Goal: Task Accomplishment & Management: Manage account settings

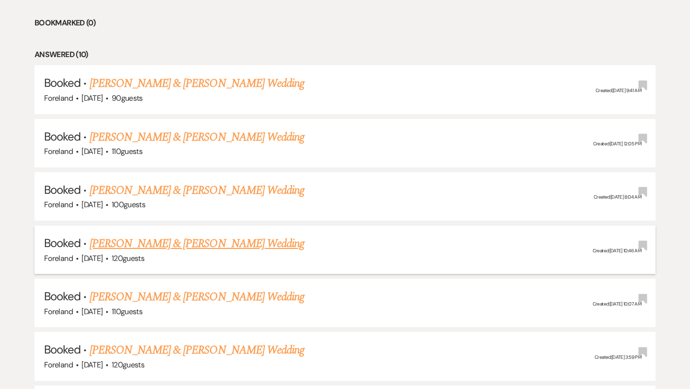
scroll to position [476, 0]
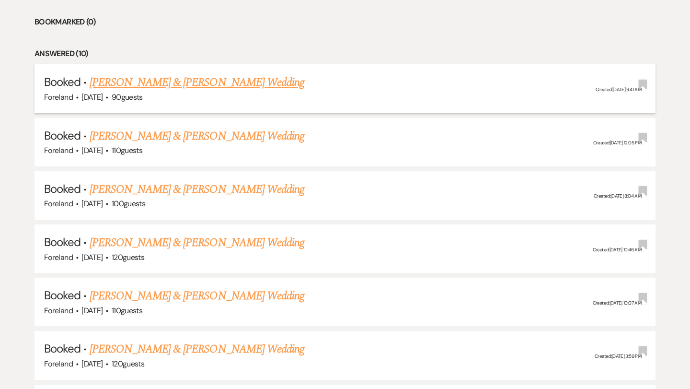
click at [179, 78] on link "[PERSON_NAME] & [PERSON_NAME] Wedding" at bounding box center [197, 82] width 215 height 17
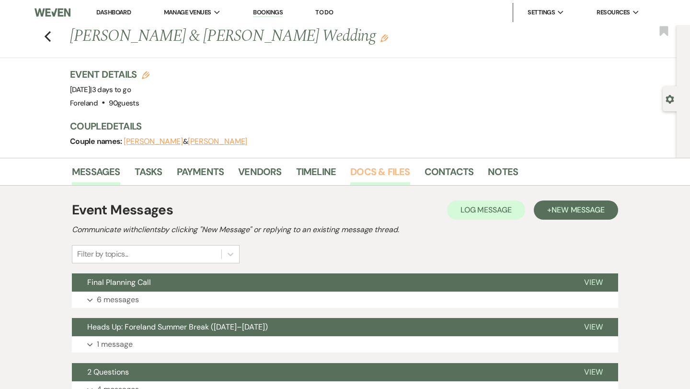
click at [374, 167] on link "Docs & Files" at bounding box center [379, 174] width 59 height 21
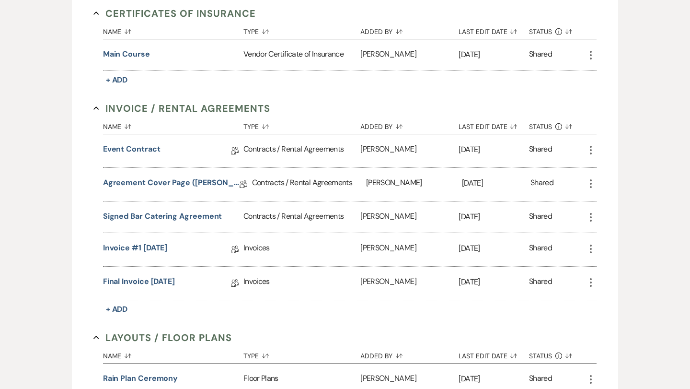
scroll to position [275, 0]
click at [147, 212] on button "Signed Bar Catering Agreement" at bounding box center [162, 215] width 119 height 11
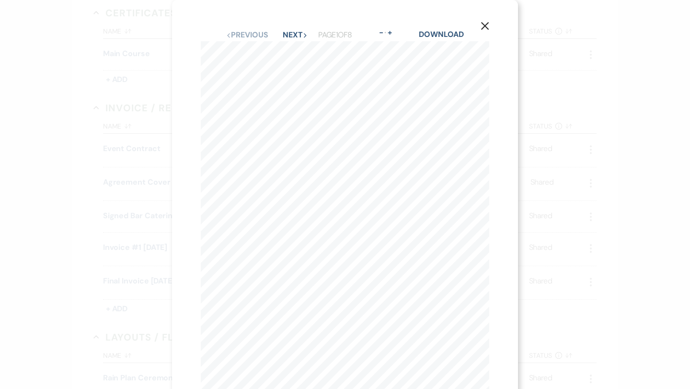
scroll to position [0, 0]
click at [299, 33] on button "Next Next" at bounding box center [295, 35] width 25 height 8
click at [299, 33] on button "Next Next" at bounding box center [294, 35] width 25 height 8
click at [483, 26] on icon "X" at bounding box center [485, 26] width 9 height 9
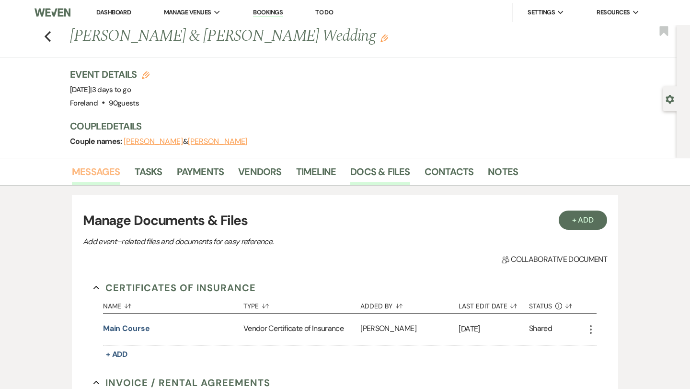
click at [94, 176] on link "Messages" at bounding box center [96, 174] width 48 height 21
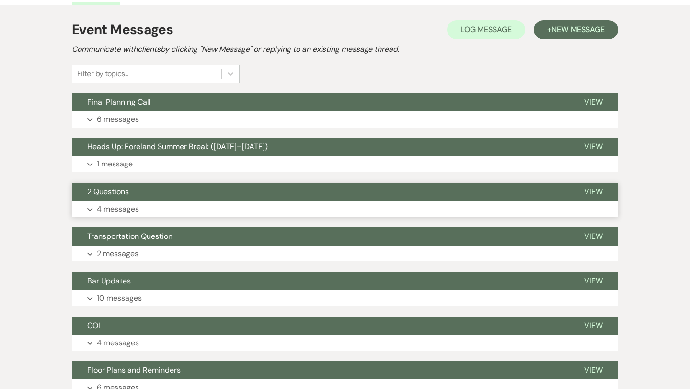
scroll to position [181, 0]
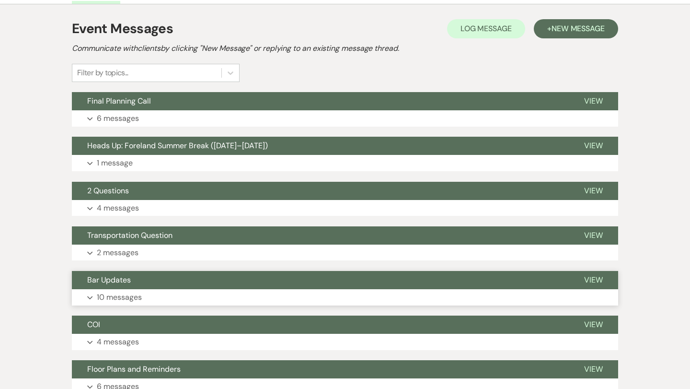
click at [113, 299] on p "10 messages" at bounding box center [119, 297] width 45 height 12
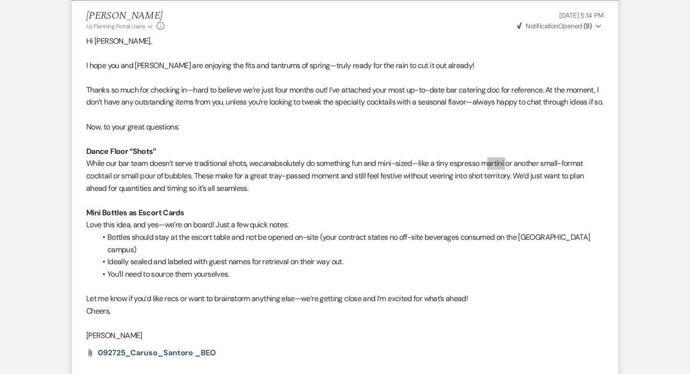
scroll to position [2773, 0]
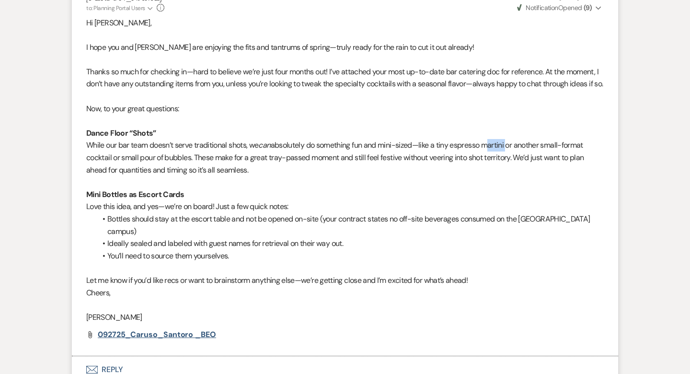
click at [177, 329] on span "092725_Caruso_Santoro _BEO" at bounding box center [157, 334] width 118 height 10
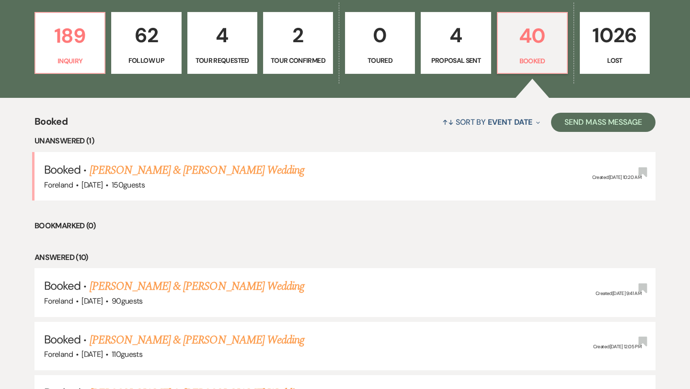
scroll to position [292, 0]
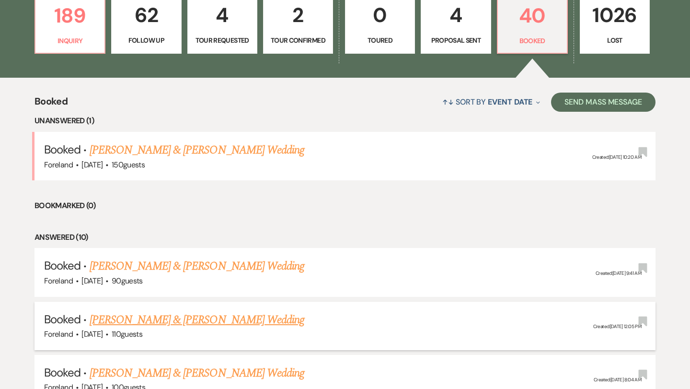
click at [179, 317] on link "[PERSON_NAME] & [PERSON_NAME] Wedding" at bounding box center [197, 319] width 215 height 17
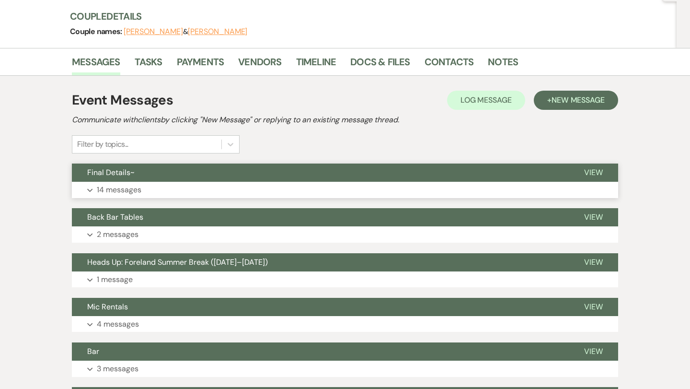
scroll to position [138, 0]
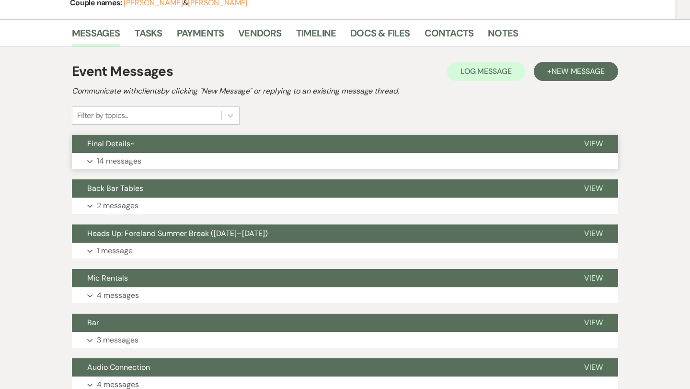
click at [117, 164] on p "14 messages" at bounding box center [119, 161] width 45 height 12
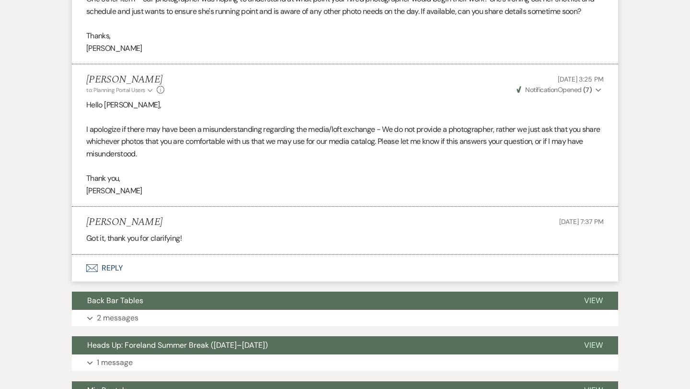
scroll to position [1976, 0]
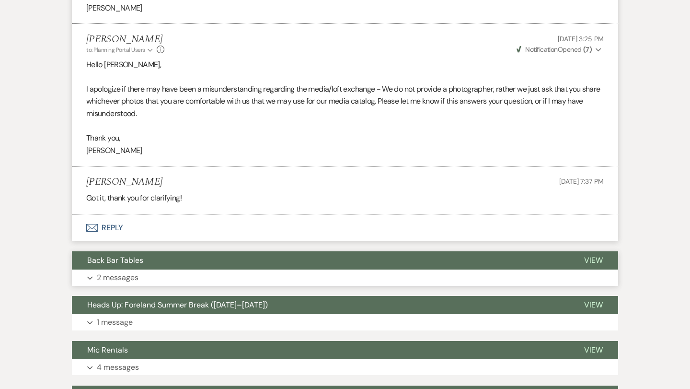
click at [107, 271] on p "2 messages" at bounding box center [118, 277] width 42 height 12
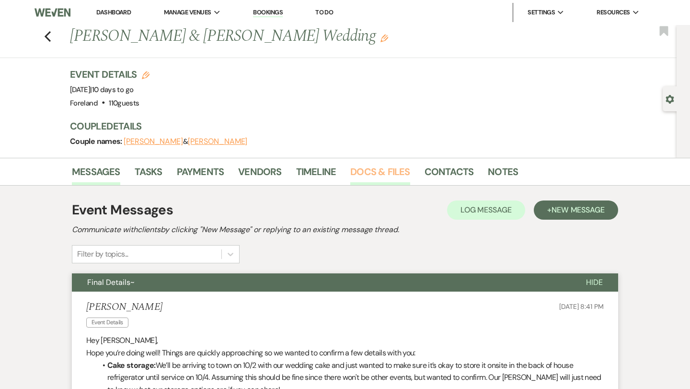
scroll to position [0, 0]
click at [367, 172] on link "Docs & Files" at bounding box center [379, 174] width 59 height 21
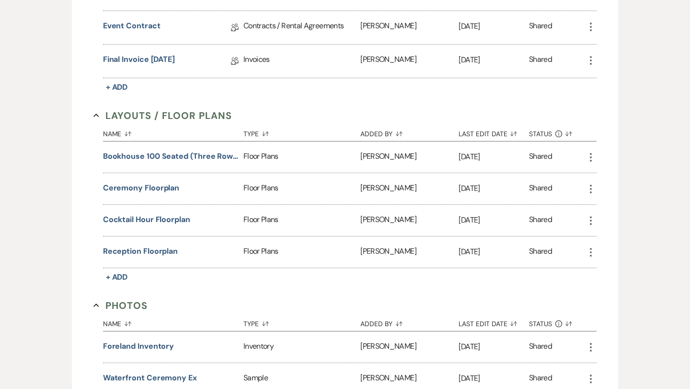
scroll to position [725, 0]
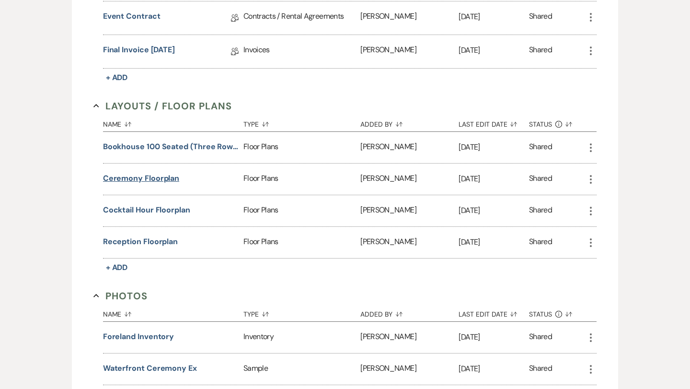
click at [140, 178] on button "Ceremony Floorplan" at bounding box center [141, 177] width 77 height 11
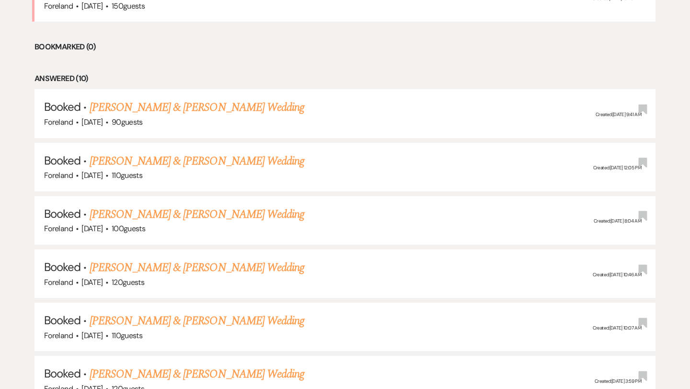
scroll to position [453, 0]
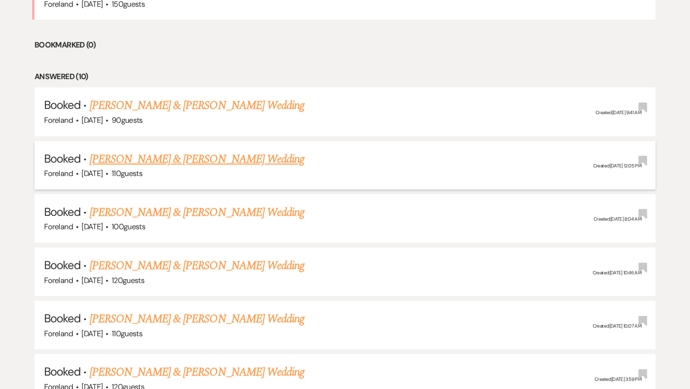
click at [240, 155] on link "[PERSON_NAME] & [PERSON_NAME] Wedding" at bounding box center [197, 158] width 215 height 17
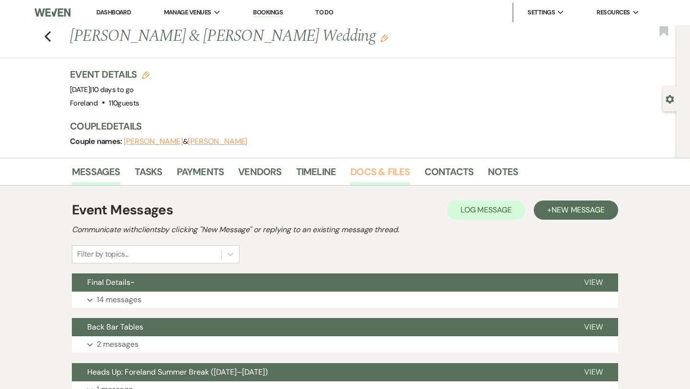
click at [367, 167] on link "Docs & Files" at bounding box center [379, 174] width 59 height 21
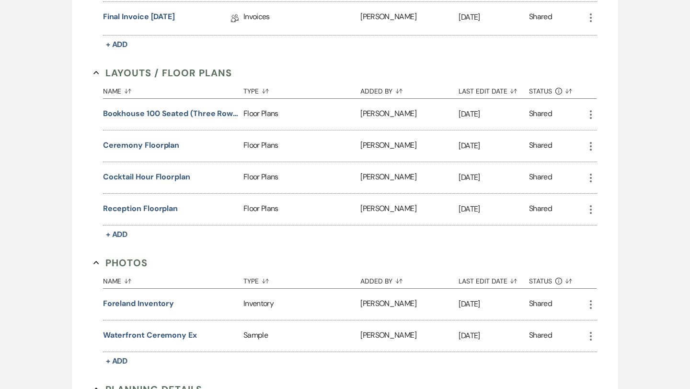
scroll to position [755, 0]
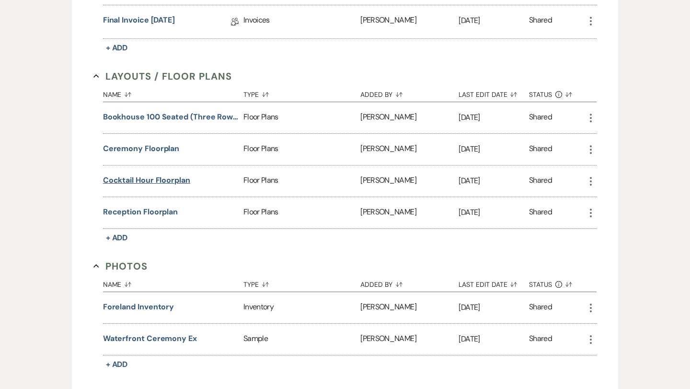
click at [167, 179] on button "Cocktail Hour Floorplan" at bounding box center [146, 179] width 87 height 11
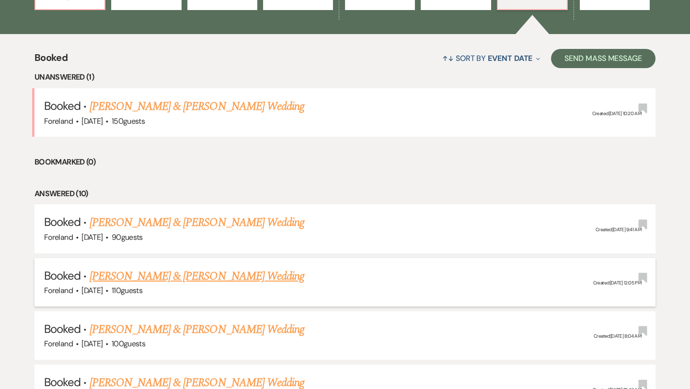
scroll to position [336, 0]
click at [188, 270] on link "[PERSON_NAME] & [PERSON_NAME] Wedding" at bounding box center [197, 275] width 215 height 17
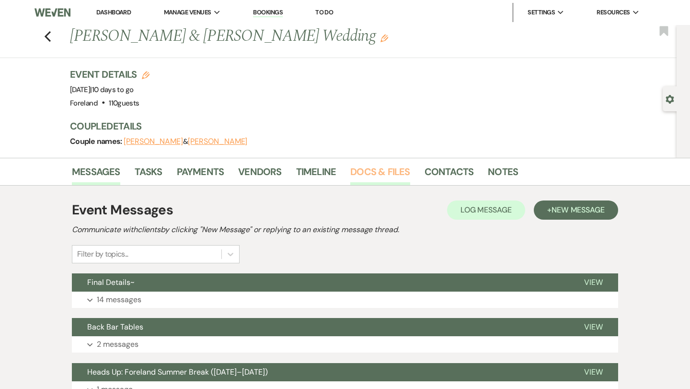
click at [387, 173] on link "Docs & Files" at bounding box center [379, 174] width 59 height 21
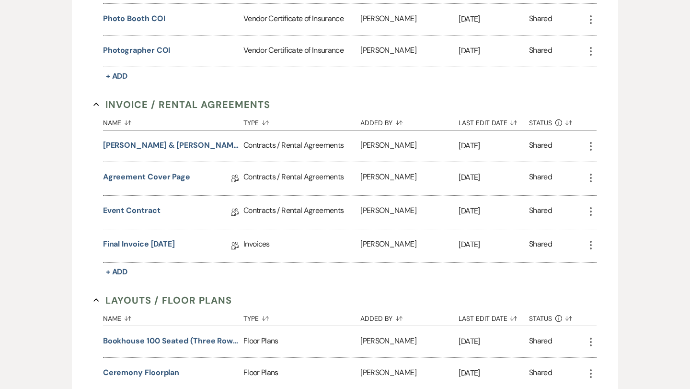
scroll to position [530, 0]
click at [159, 241] on link "Final Invoice 4-9-2025" at bounding box center [139, 246] width 72 height 15
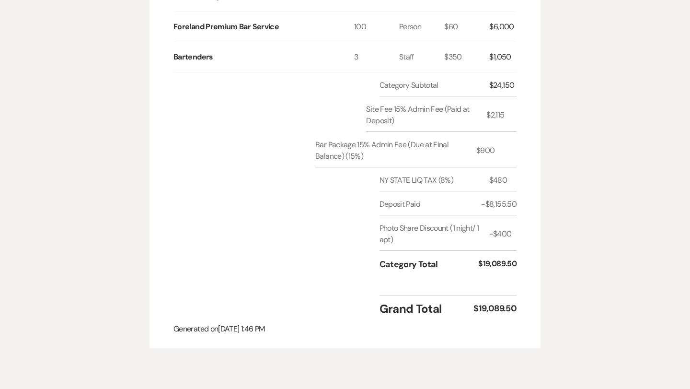
scroll to position [668, 0]
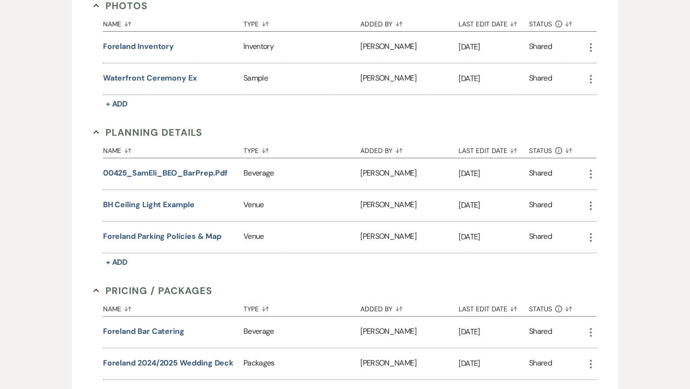
scroll to position [1016, 0]
click at [134, 170] on button "00425_SamEli_BEO_BarPrep.pdf" at bounding box center [165, 171] width 125 height 11
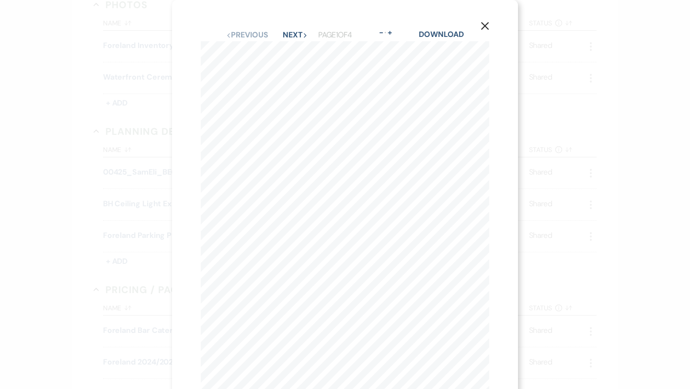
scroll to position [0, 0]
click at [290, 31] on button "Next Next" at bounding box center [295, 35] width 25 height 8
click at [290, 32] on button "Next Next" at bounding box center [294, 35] width 25 height 8
click at [290, 31] on button "Next Next" at bounding box center [294, 35] width 25 height 8
click at [483, 26] on icon "X" at bounding box center [485, 26] width 9 height 9
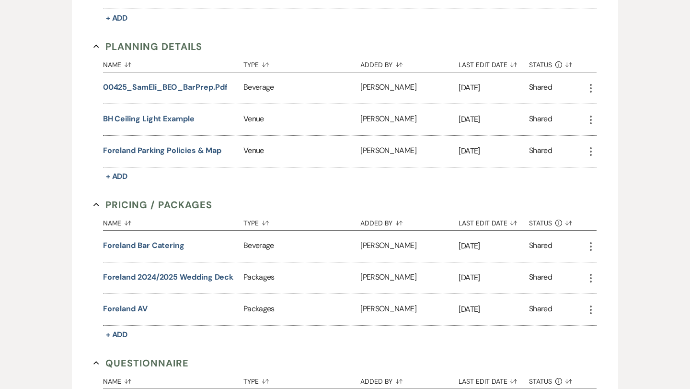
scroll to position [1101, 0]
click at [154, 114] on button "BH Ceiling Light Example" at bounding box center [149, 117] width 92 height 11
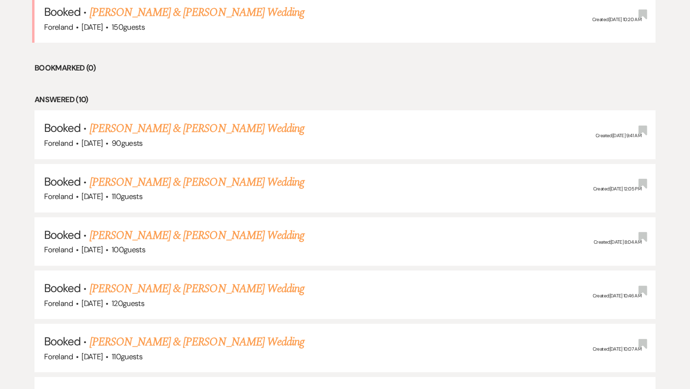
scroll to position [430, 0]
click at [175, 180] on link "[PERSON_NAME] & [PERSON_NAME] Wedding" at bounding box center [197, 181] width 215 height 17
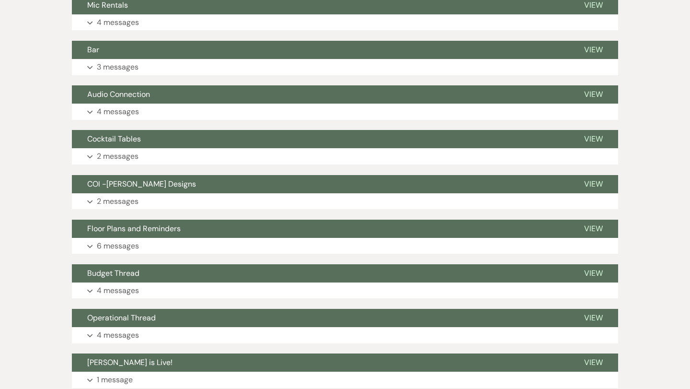
scroll to position [222, 0]
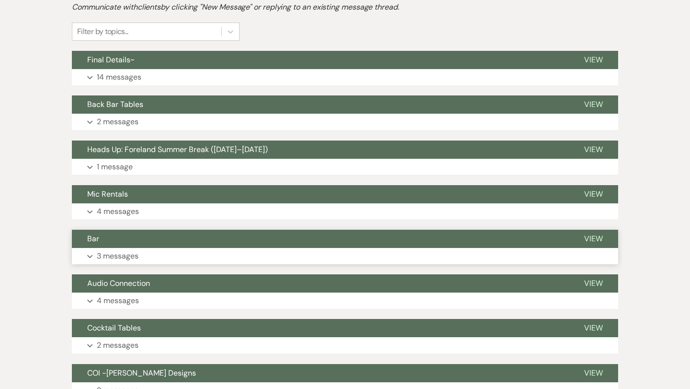
click at [114, 253] on p "3 messages" at bounding box center [118, 256] width 42 height 12
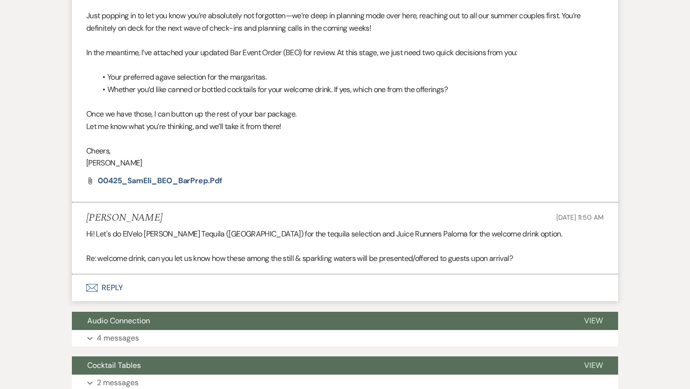
scroll to position [643, 0]
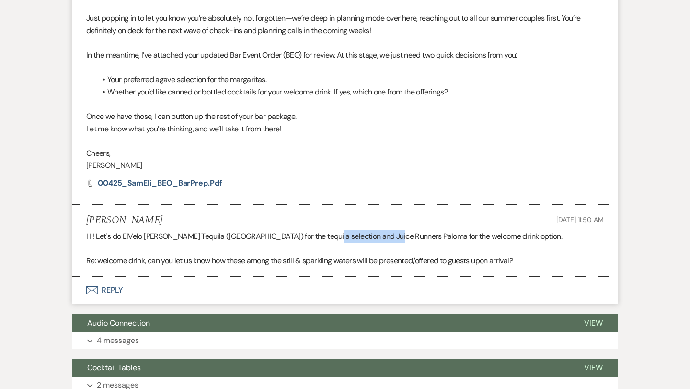
drag, startPoint x: 385, startPoint y: 227, endPoint x: 314, endPoint y: 225, distance: 71.4
click at [314, 230] on p "Hi! Let's do ElVelo Blanco Tequila (Jalisco) for the tequila selection and Juic…" at bounding box center [344, 236] width 517 height 12
copy p "Juice Runners Paloma"
click at [383, 159] on p "[PERSON_NAME]" at bounding box center [344, 165] width 517 height 12
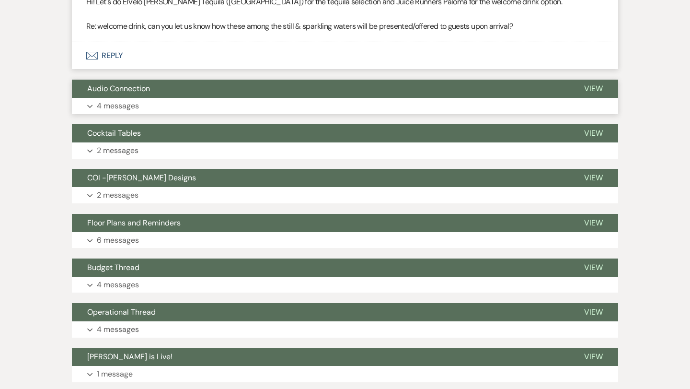
scroll to position [891, 0]
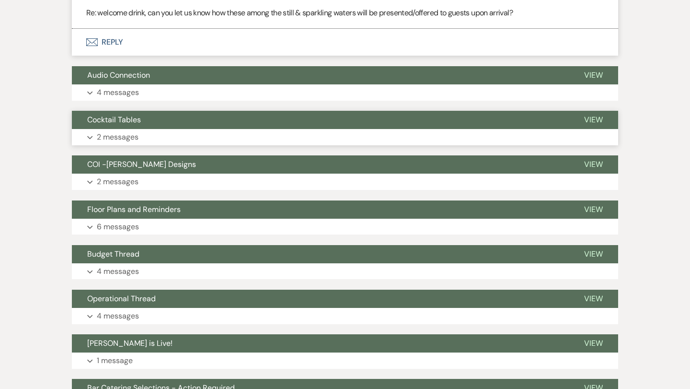
click at [117, 131] on p "2 messages" at bounding box center [118, 137] width 42 height 12
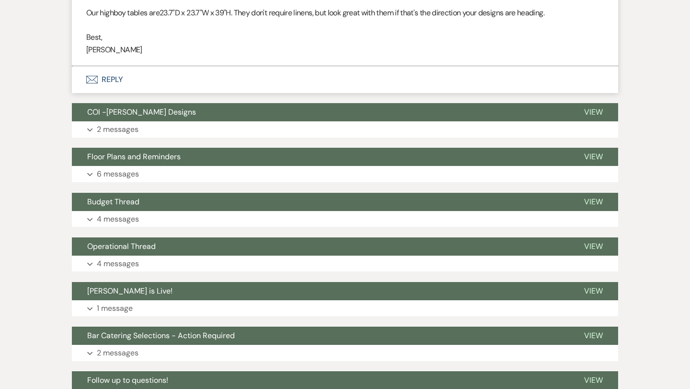
scroll to position [1149, 0]
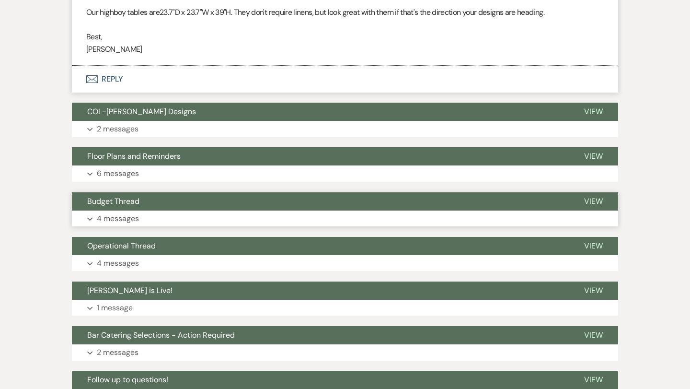
click at [127, 212] on p "4 messages" at bounding box center [118, 218] width 42 height 12
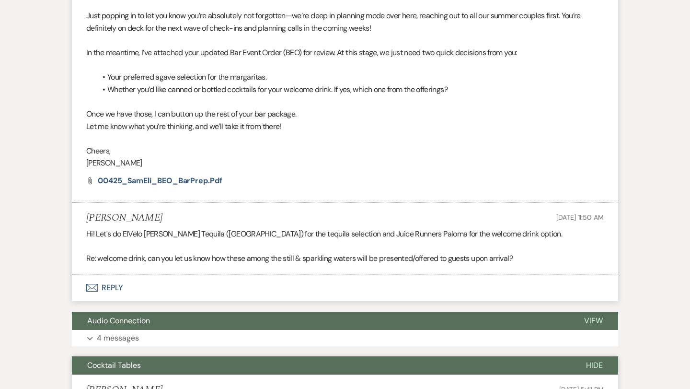
scroll to position [646, 0]
drag, startPoint x: 219, startPoint y: 225, endPoint x: 123, endPoint y: 223, distance: 96.3
click at [123, 227] on p "Hi! Let's do ElVelo Blanco Tequila (Jalisco) for the tequila selection and Juic…" at bounding box center [344, 233] width 517 height 12
copy p "ElVelo Blanco Tequila (Jalisco)"
click at [315, 144] on p "Cheers," at bounding box center [344, 150] width 517 height 12
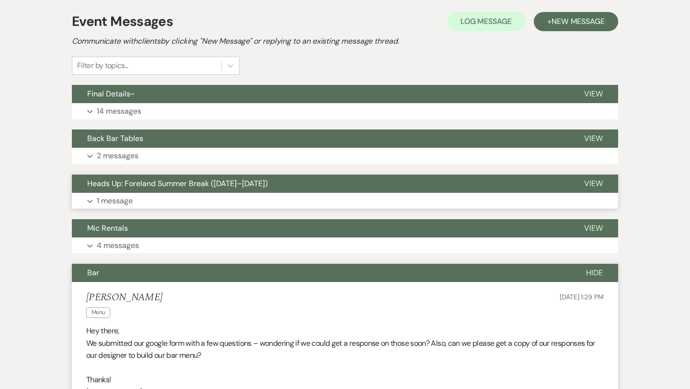
scroll to position [189, 0]
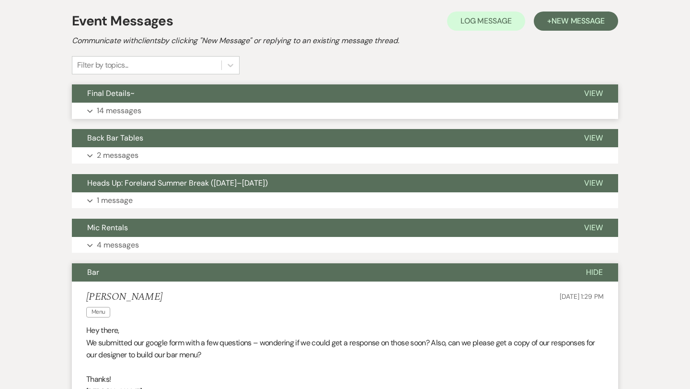
click at [123, 110] on p "14 messages" at bounding box center [119, 110] width 45 height 12
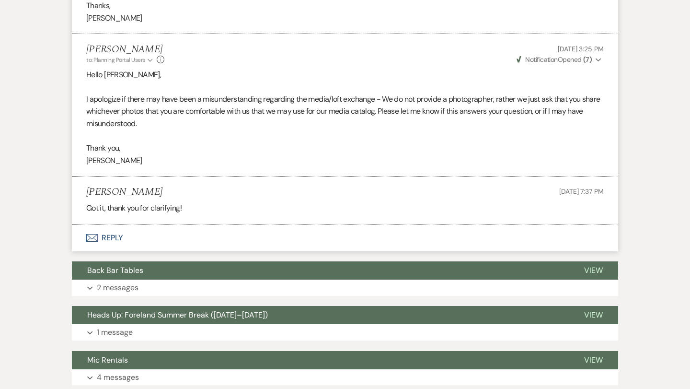
scroll to position [1966, 0]
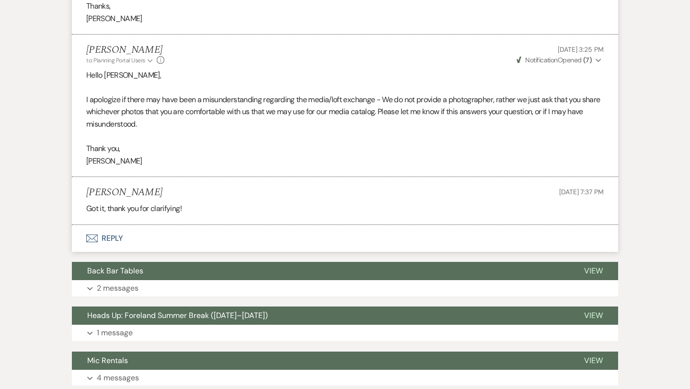
scroll to position [430, 0]
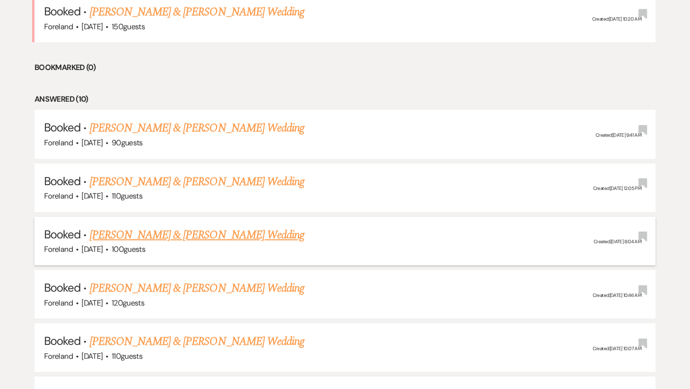
click at [165, 231] on link "[PERSON_NAME] & [PERSON_NAME] Wedding" at bounding box center [197, 234] width 215 height 17
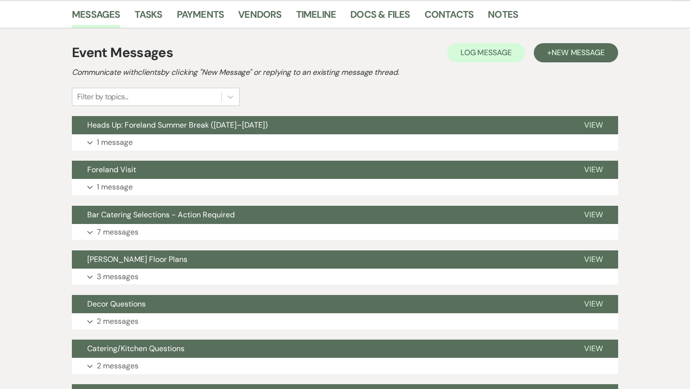
scroll to position [159, 0]
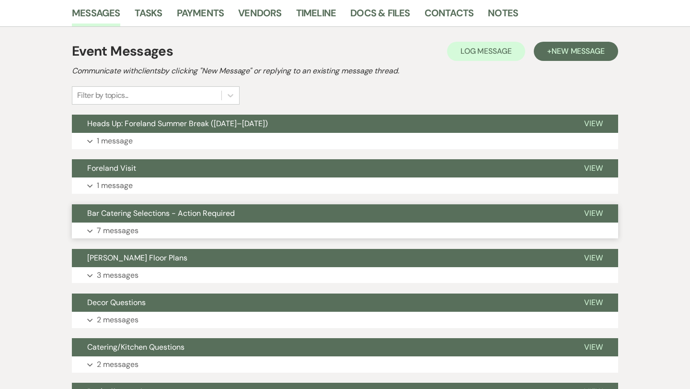
click at [123, 229] on p "7 messages" at bounding box center [118, 230] width 42 height 12
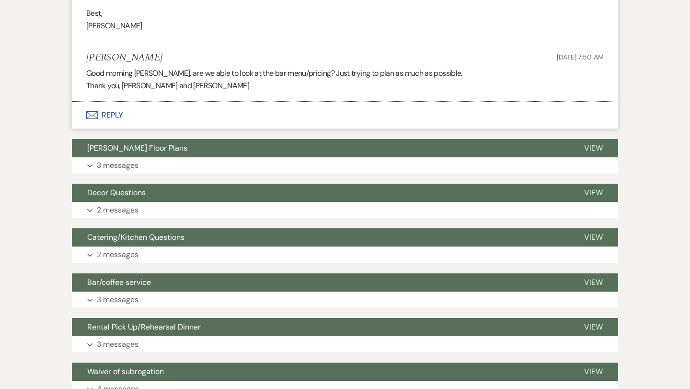
scroll to position [1145, 0]
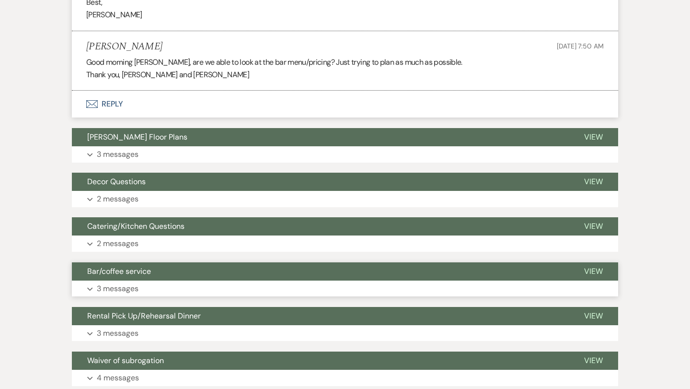
click at [92, 287] on icon "Expand" at bounding box center [90, 289] width 6 height 4
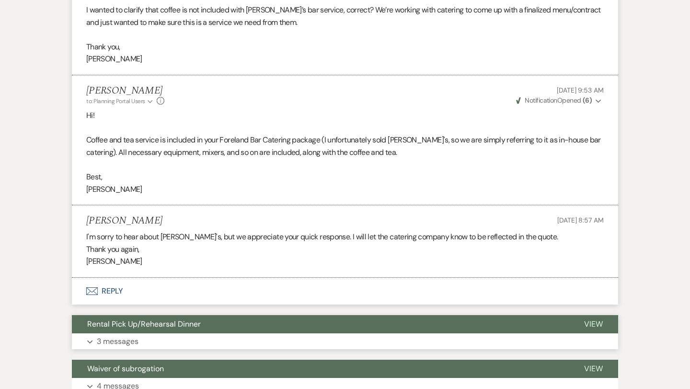
scroll to position [1600, 0]
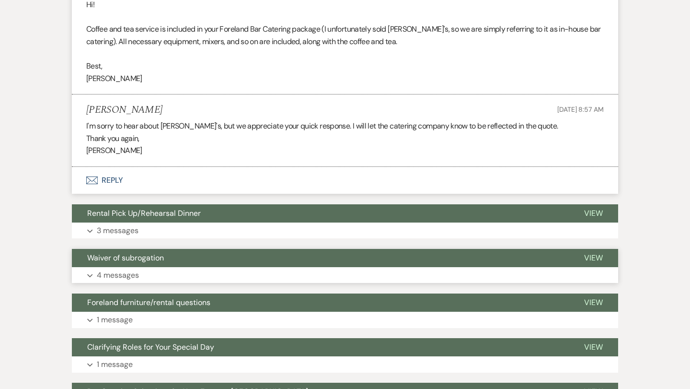
click at [115, 269] on p "4 messages" at bounding box center [118, 275] width 42 height 12
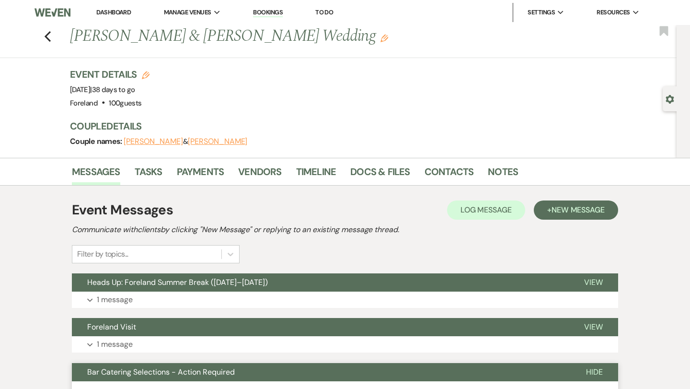
scroll to position [0, 0]
click at [111, 344] on p "1 message" at bounding box center [115, 344] width 36 height 12
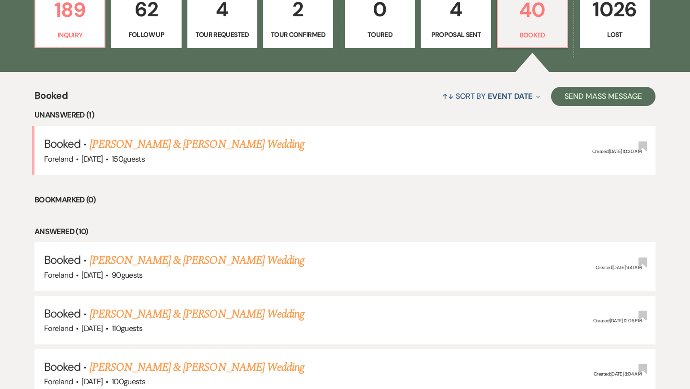
scroll to position [352, 0]
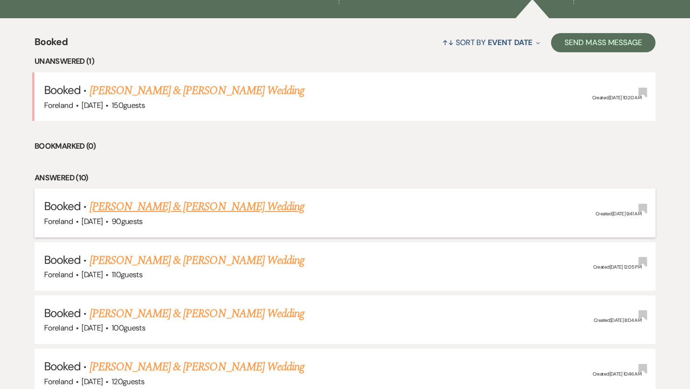
click at [172, 204] on link "[PERSON_NAME] & [PERSON_NAME] Wedding" at bounding box center [197, 206] width 215 height 17
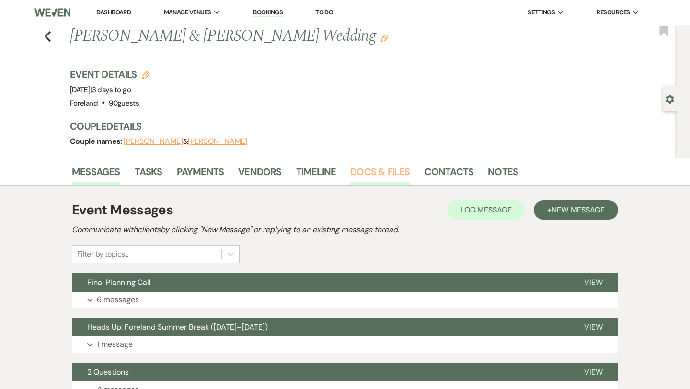
click at [399, 166] on link "Docs & Files" at bounding box center [379, 174] width 59 height 21
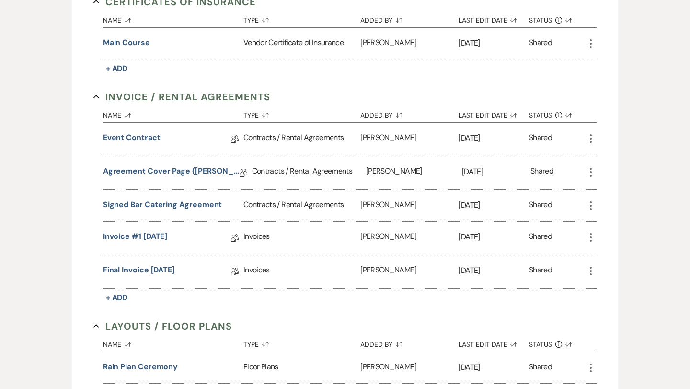
scroll to position [286, 0]
click at [200, 200] on button "Signed Bar Catering Agreement" at bounding box center [162, 203] width 119 height 11
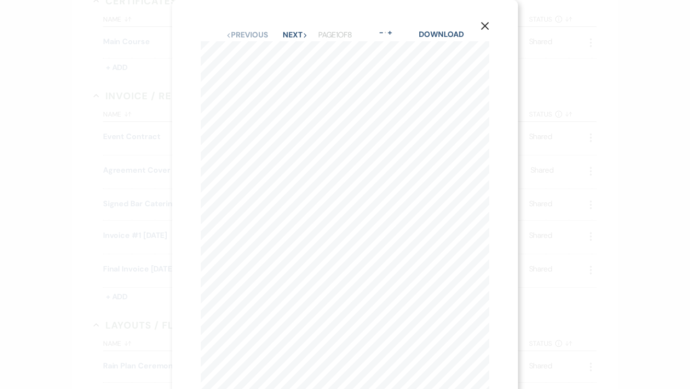
scroll to position [0, 0]
click at [486, 26] on use "button" at bounding box center [485, 26] width 8 height 8
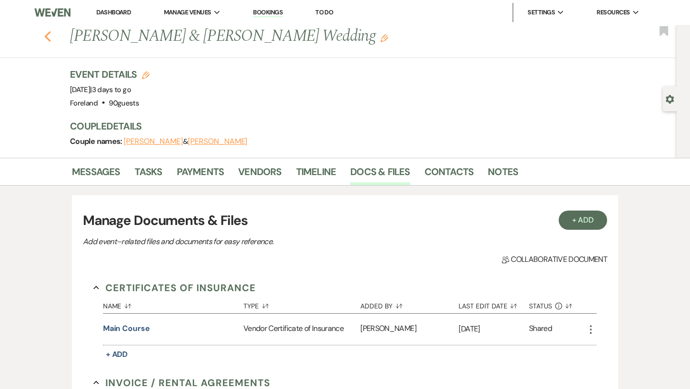
click at [47, 33] on icon "Previous" at bounding box center [47, 36] width 7 height 11
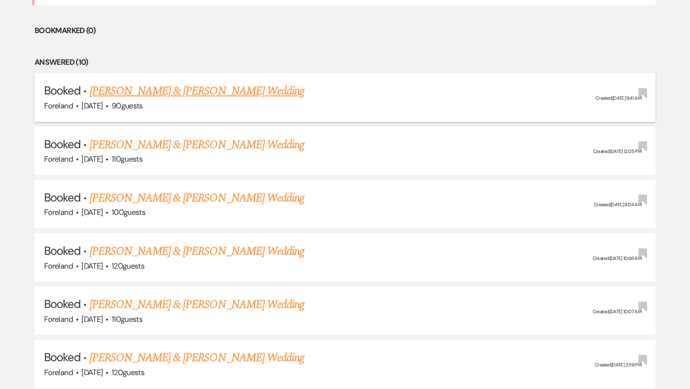
scroll to position [469, 0]
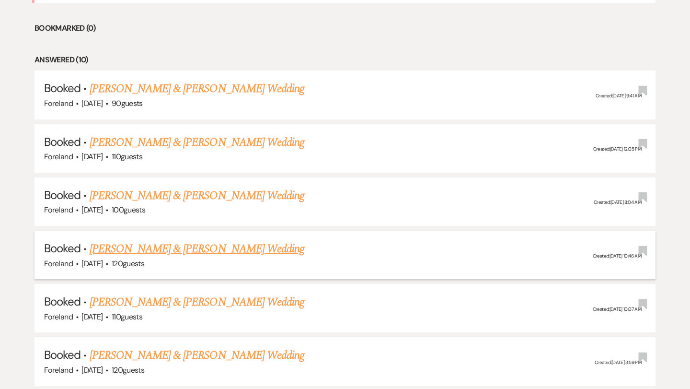
click at [165, 245] on link "[PERSON_NAME] & [PERSON_NAME] Wedding" at bounding box center [197, 248] width 215 height 17
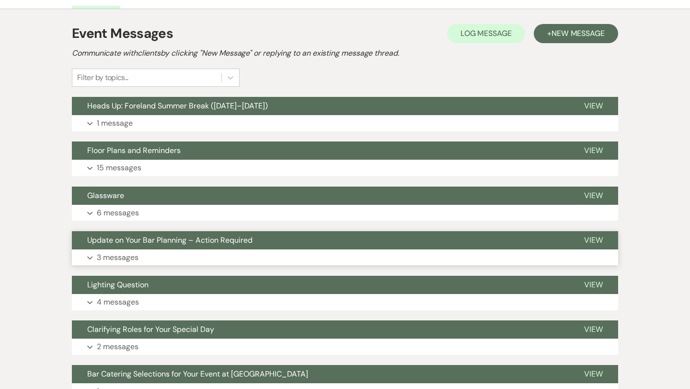
scroll to position [228, 0]
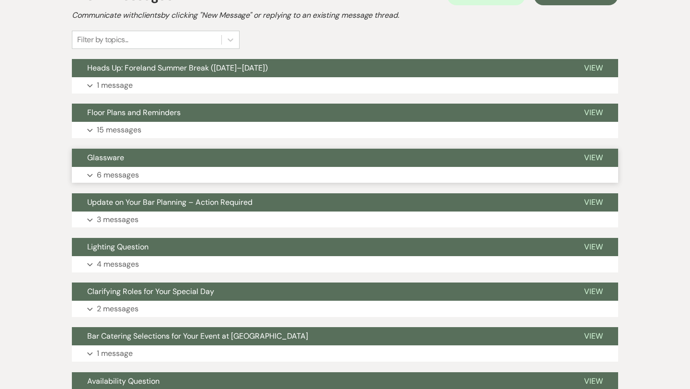
click at [117, 173] on p "6 messages" at bounding box center [118, 175] width 42 height 12
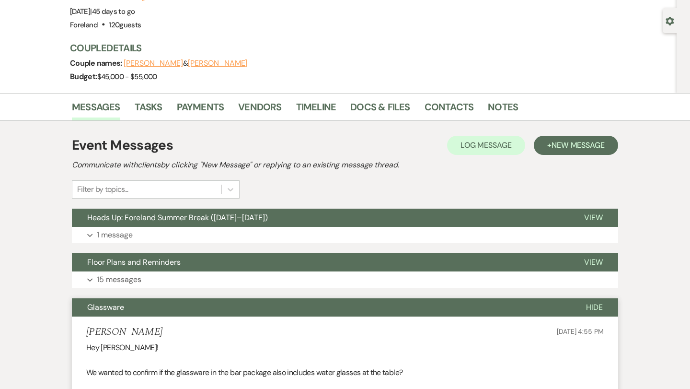
scroll to position [61, 0]
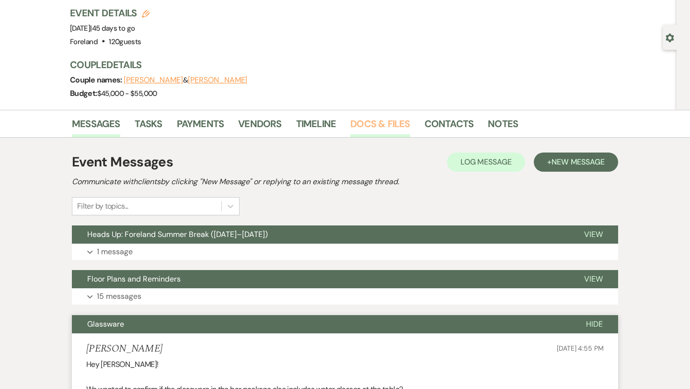
click at [377, 126] on link "Docs & Files" at bounding box center [379, 126] width 59 height 21
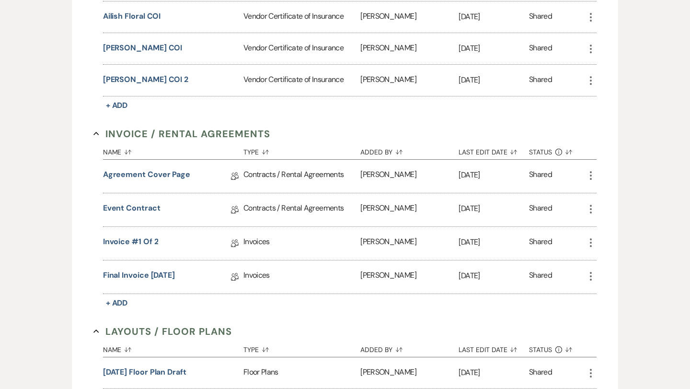
scroll to position [390, 0]
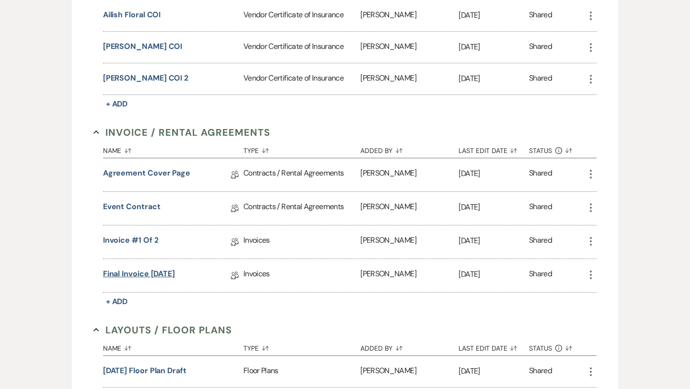
click at [165, 270] on link "Final Invoice [DATE]" at bounding box center [139, 275] width 72 height 15
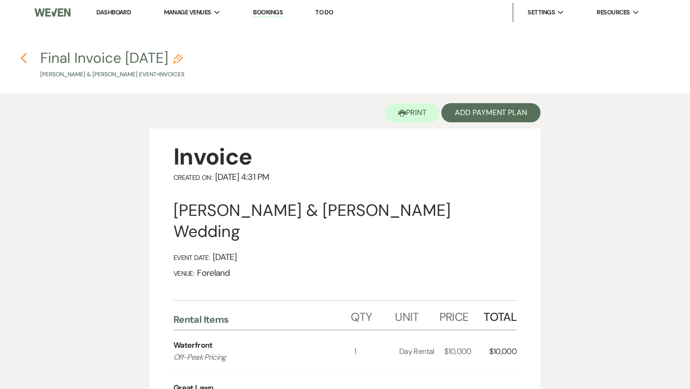
click at [24, 53] on icon "Previous" at bounding box center [23, 57] width 7 height 11
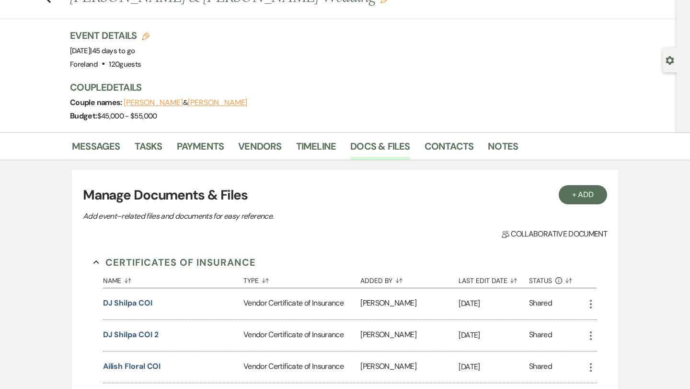
scroll to position [38, 0]
click at [102, 146] on link "Messages" at bounding box center [96, 149] width 48 height 21
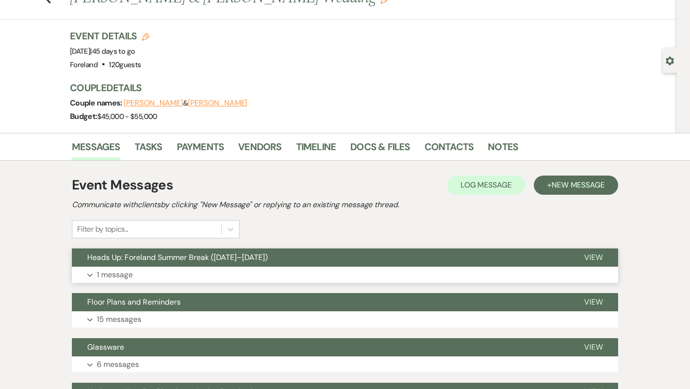
scroll to position [145, 0]
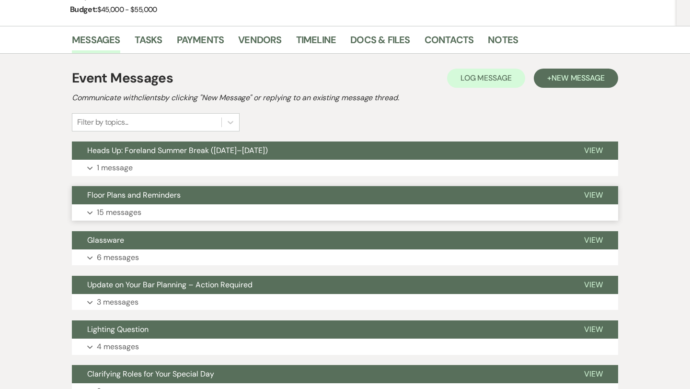
click at [132, 206] on p "15 messages" at bounding box center [119, 212] width 45 height 12
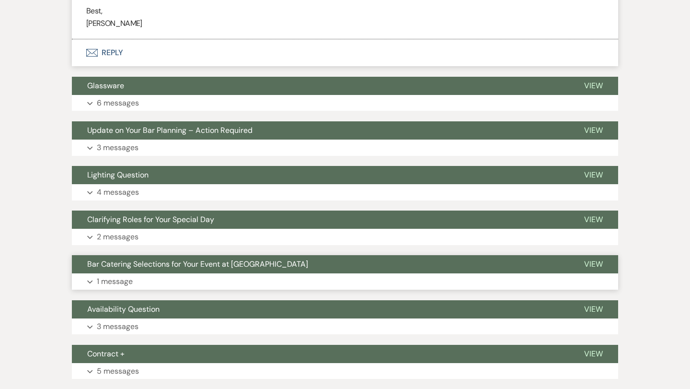
scroll to position [2673, 0]
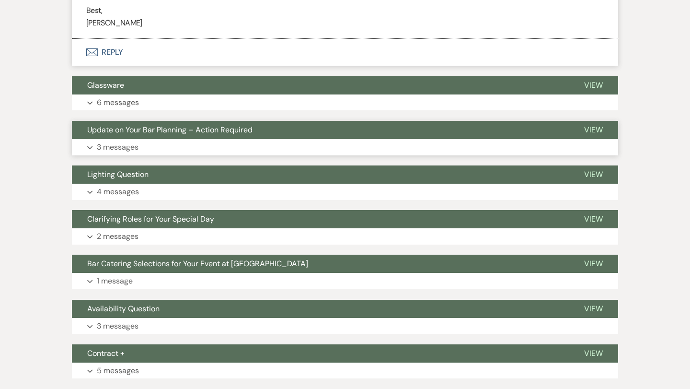
click at [120, 141] on p "3 messages" at bounding box center [118, 147] width 42 height 12
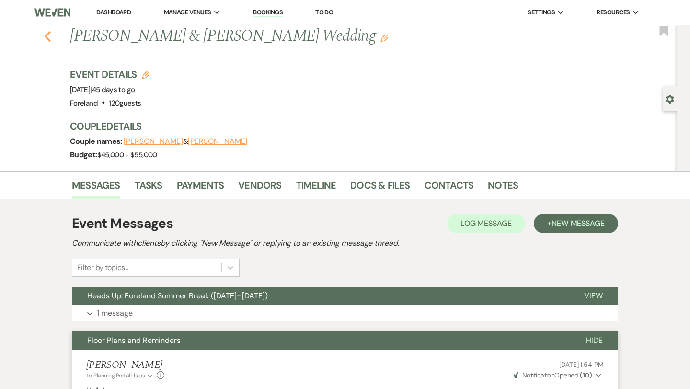
scroll to position [0, 0]
click at [48, 33] on use "button" at bounding box center [48, 36] width 6 height 11
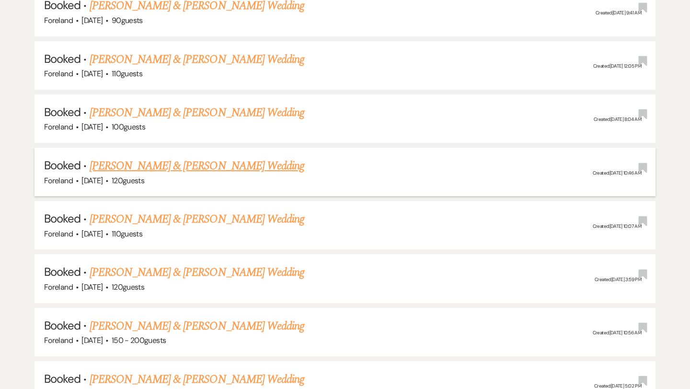
scroll to position [553, 0]
click at [146, 212] on link "[PERSON_NAME] & [PERSON_NAME] Wedding" at bounding box center [197, 218] width 215 height 17
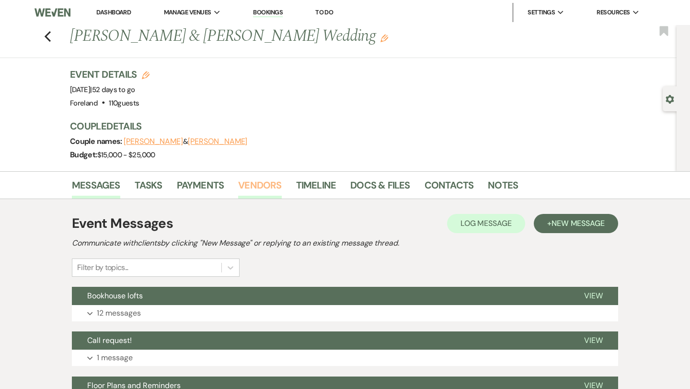
scroll to position [30, 0]
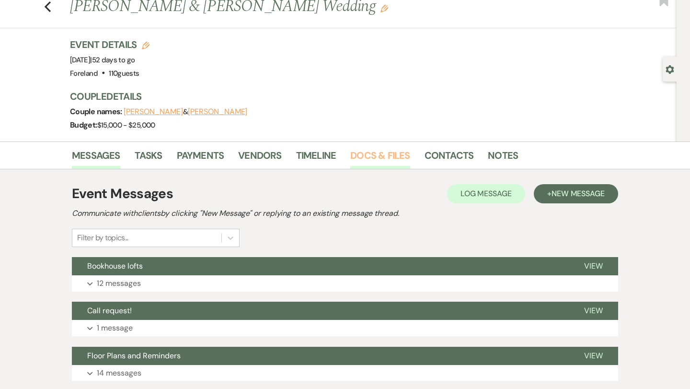
click at [398, 158] on link "Docs & Files" at bounding box center [379, 158] width 59 height 21
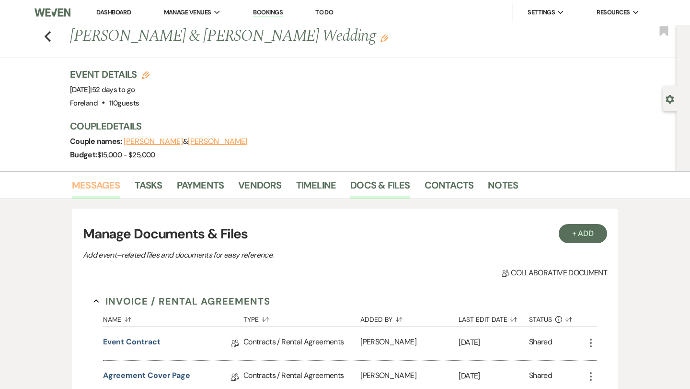
click at [103, 181] on link "Messages" at bounding box center [96, 187] width 48 height 21
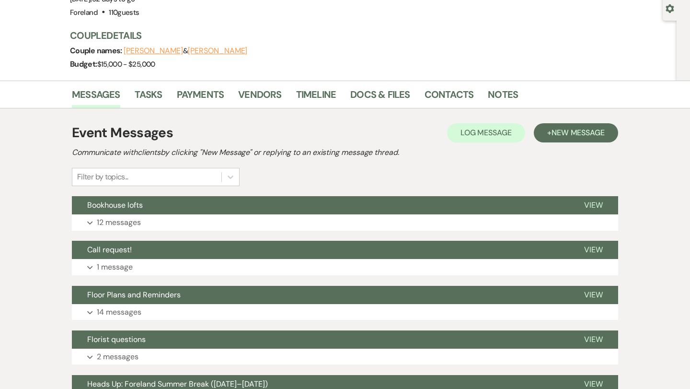
scroll to position [116, 0]
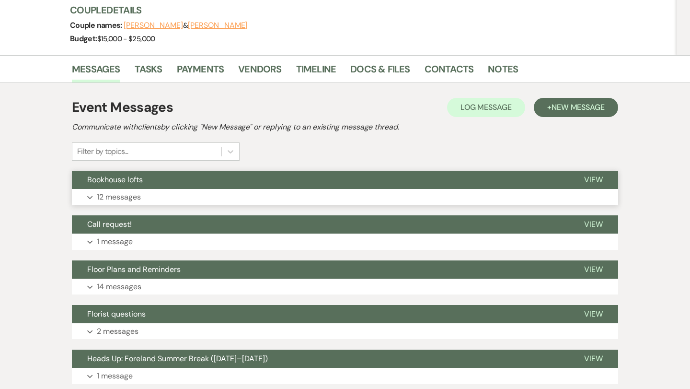
click at [134, 195] on p "12 messages" at bounding box center [119, 197] width 44 height 12
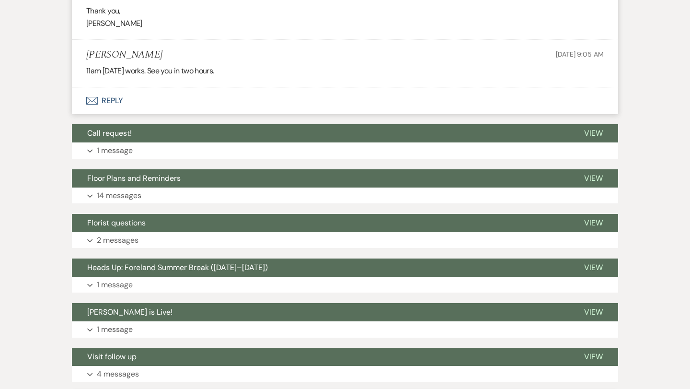
scroll to position [1989, 0]
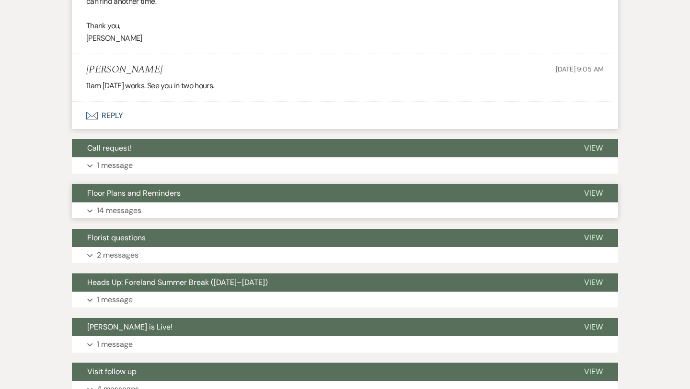
click at [138, 204] on p "14 messages" at bounding box center [119, 210] width 45 height 12
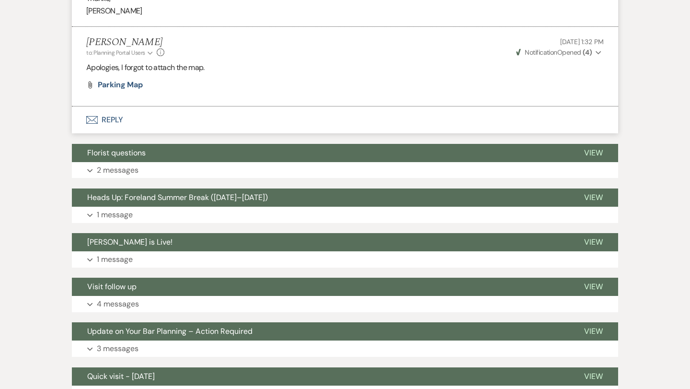
scroll to position [3887, 0]
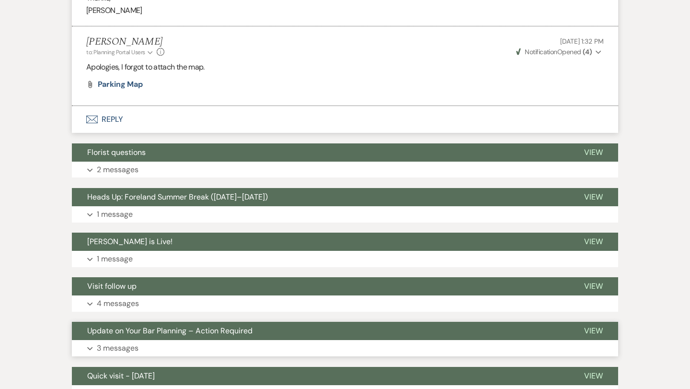
click at [115, 342] on p "3 messages" at bounding box center [118, 348] width 42 height 12
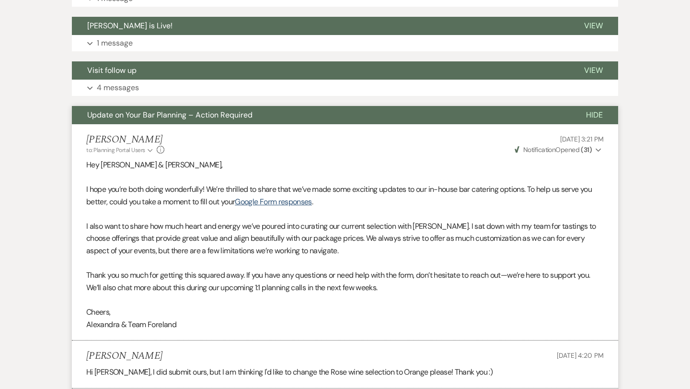
scroll to position [4104, 0]
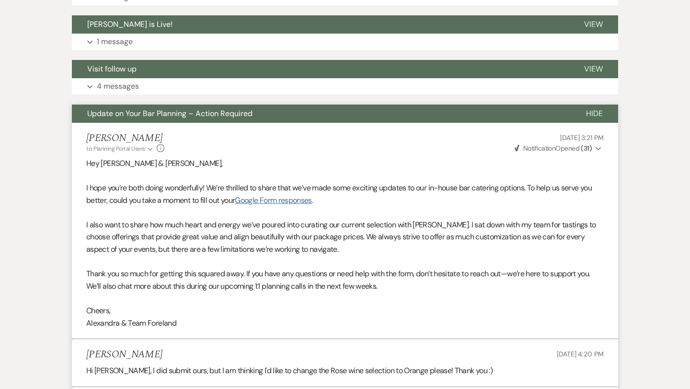
click at [298, 195] on link "Google Form responses" at bounding box center [273, 200] width 77 height 10
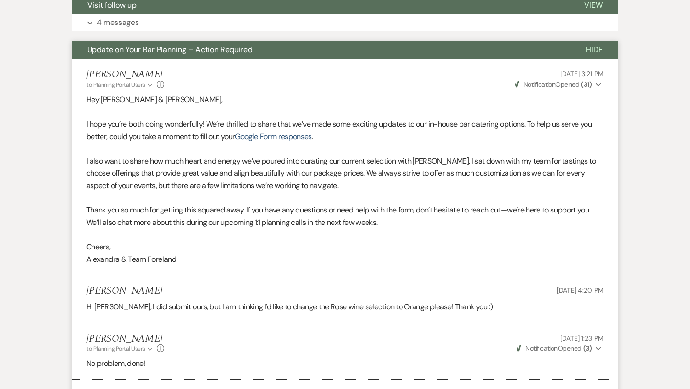
scroll to position [4168, 0]
